Goal: Communication & Community: Answer question/provide support

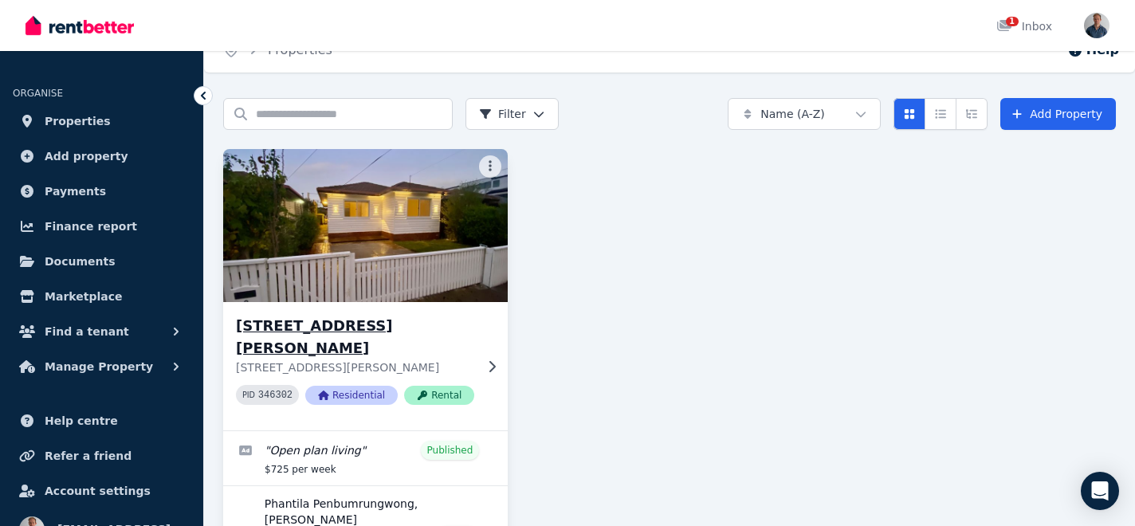
scroll to position [18, 0]
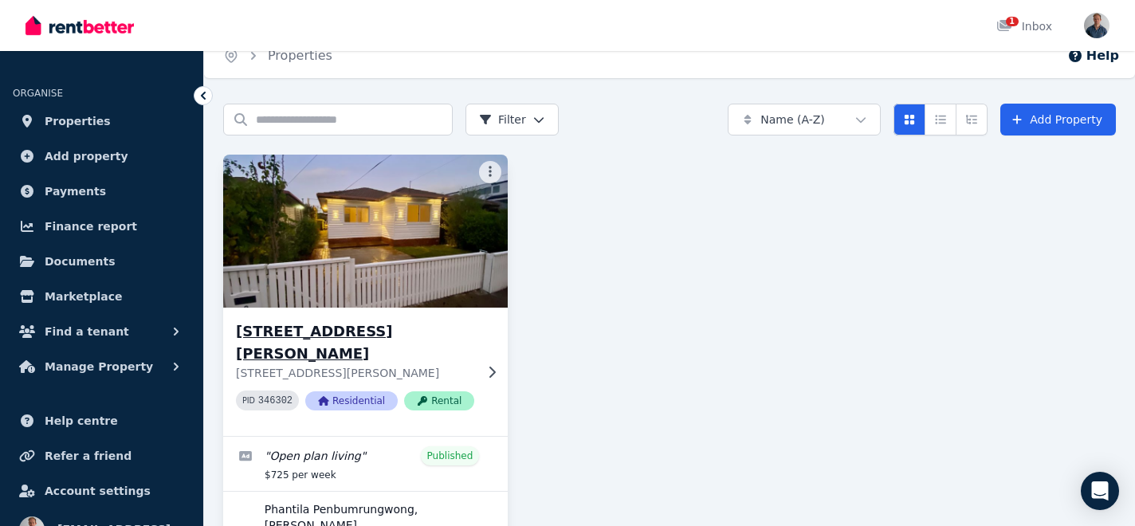
click at [323, 304] on img at bounding box center [365, 231] width 299 height 161
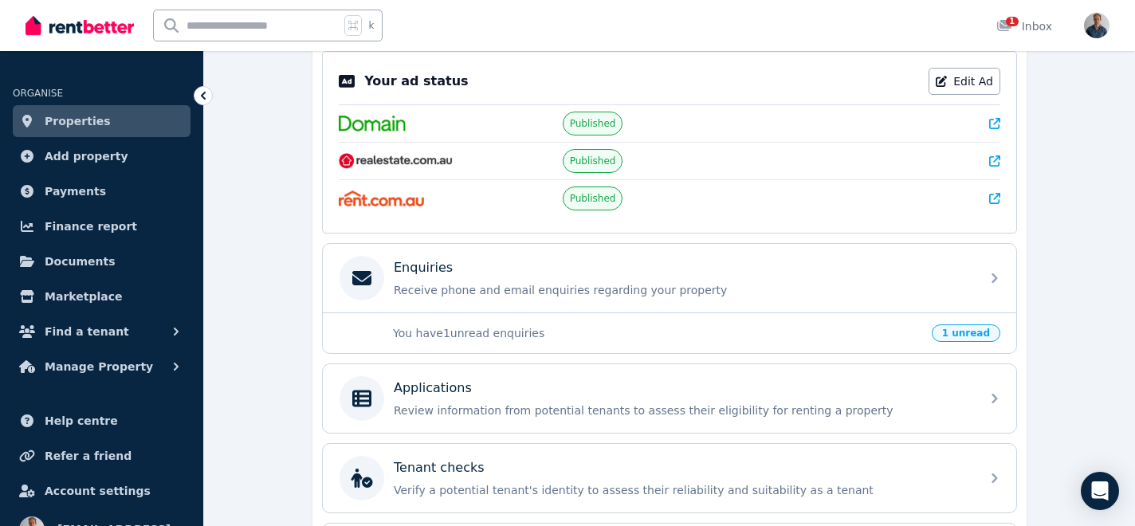
scroll to position [332, 0]
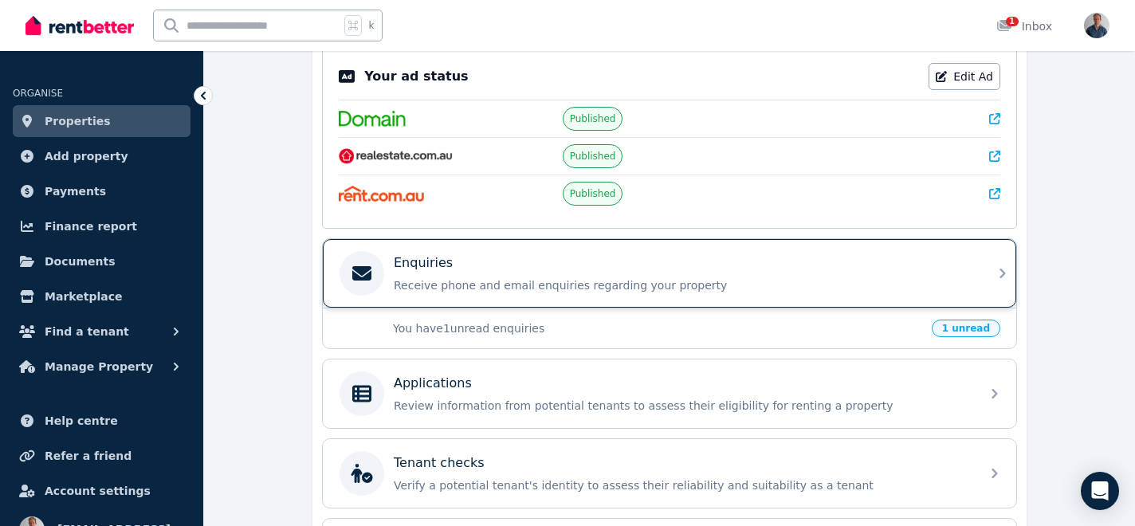
click at [718, 290] on p "Receive phone and email enquiries regarding your property" at bounding box center [682, 285] width 577 height 16
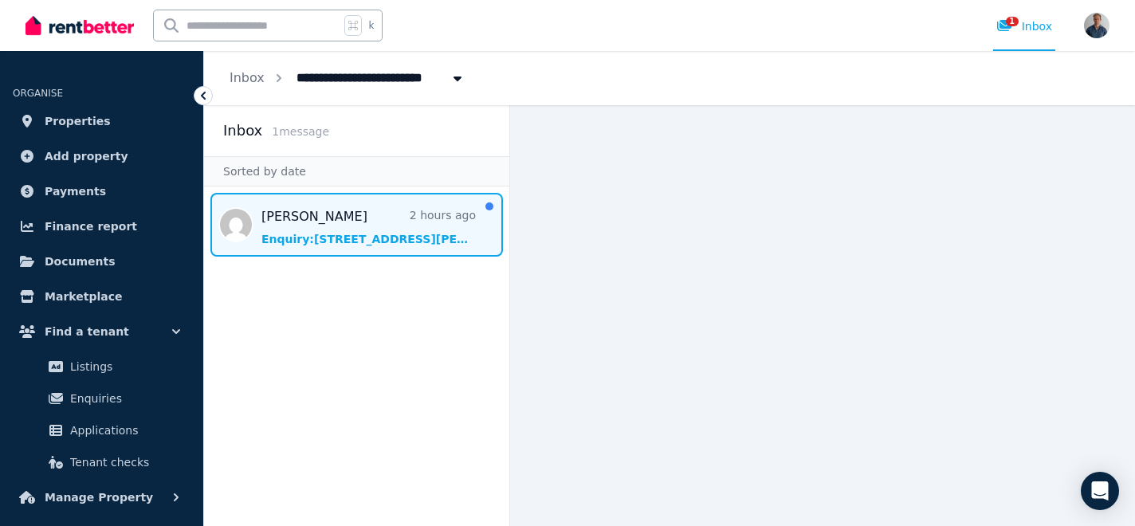
click at [383, 211] on span "Message list" at bounding box center [356, 225] width 305 height 64
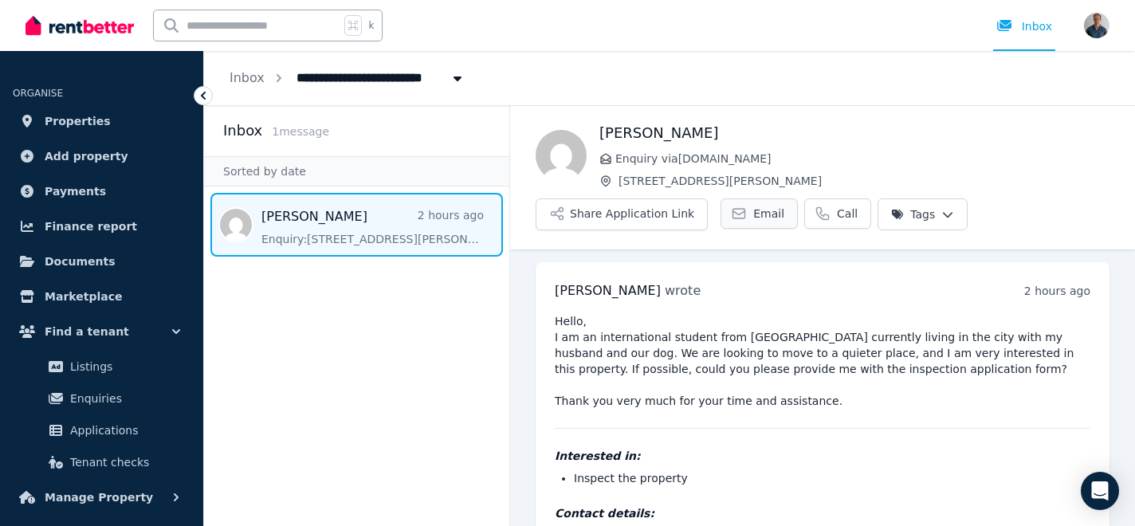
click at [733, 214] on icon at bounding box center [739, 214] width 12 height 10
click at [764, 218] on span "Email" at bounding box center [768, 214] width 31 height 16
click at [604, 221] on button "Share Application Link" at bounding box center [622, 215] width 172 height 32
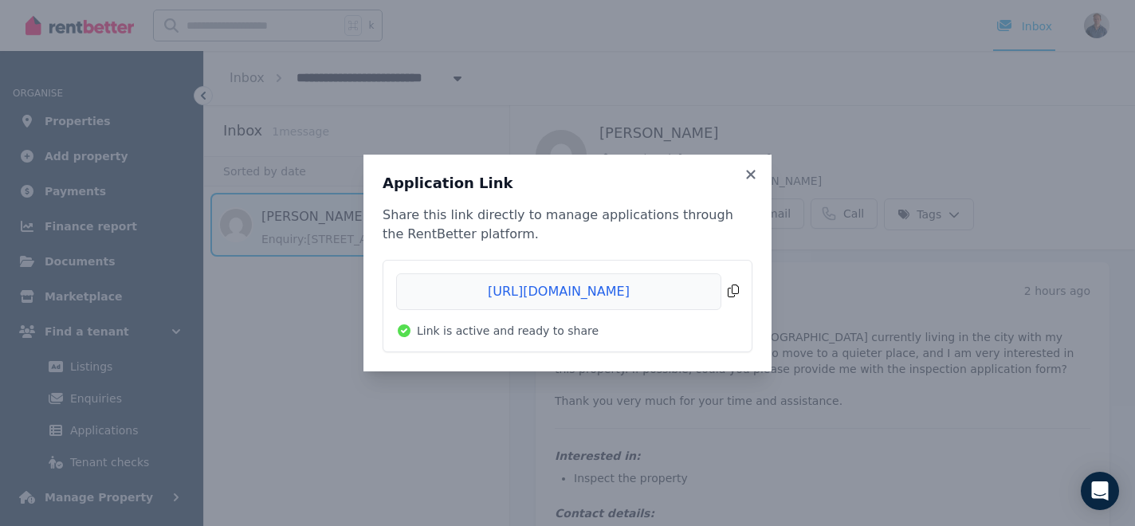
click at [580, 289] on span "Copied!" at bounding box center [567, 291] width 343 height 37
click at [735, 287] on span "Copied!" at bounding box center [567, 291] width 343 height 37
click at [755, 169] on icon at bounding box center [751, 174] width 16 height 14
